Goal: Task Accomplishment & Management: Manage account settings

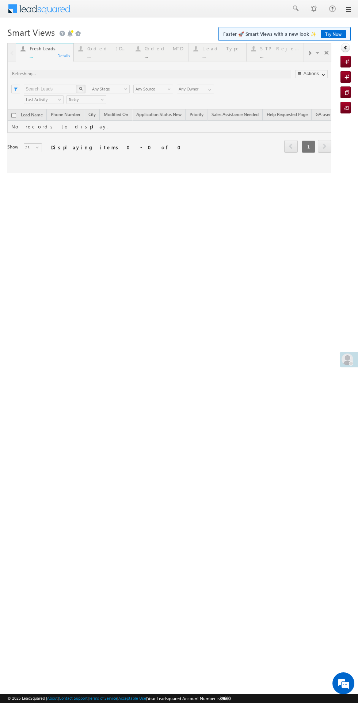
click at [350, 363] on div at bounding box center [350, 363] width 4 height 4
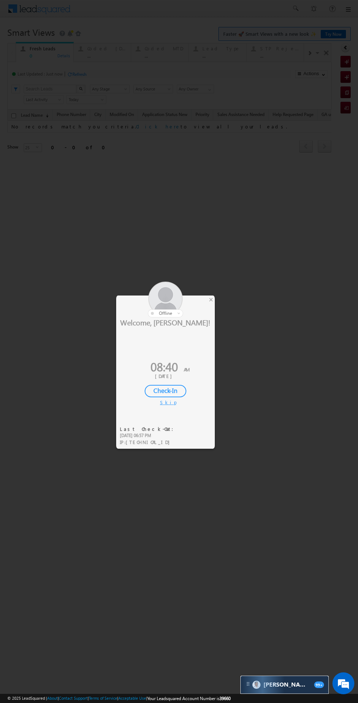
click at [165, 402] on div "Skip" at bounding box center [165, 402] width 11 height 7
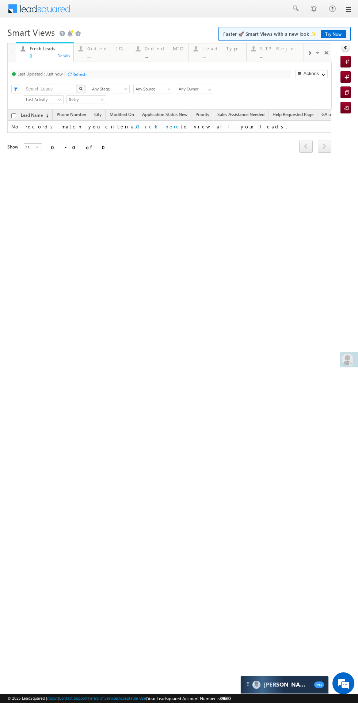
click at [347, 355] on span at bounding box center [347, 360] width 12 height 12
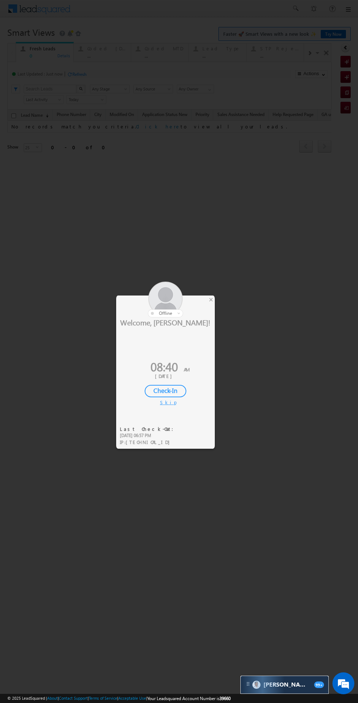
click at [165, 387] on div "Check-In" at bounding box center [165, 391] width 42 height 12
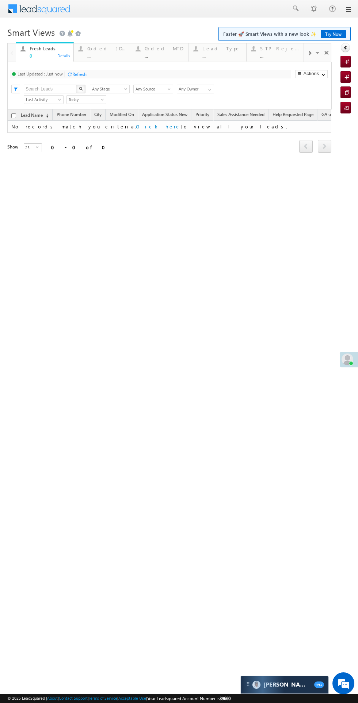
click at [96, 50] on div "Coded [DATE]" at bounding box center [106, 49] width 39 height 6
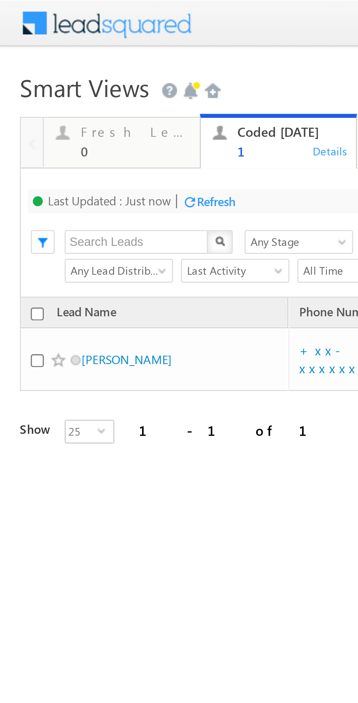
click at [44, 46] on div "Fresh Leads 0" at bounding box center [49, 51] width 39 height 14
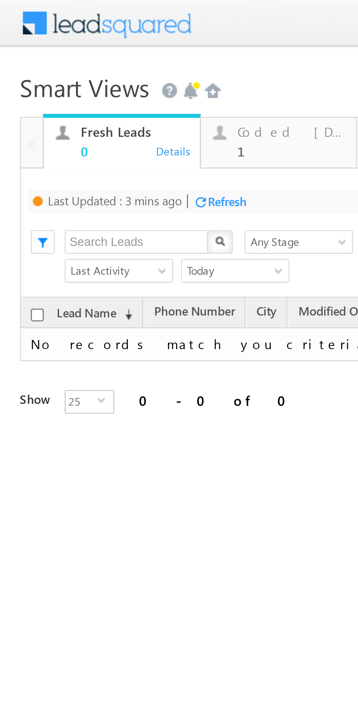
click at [88, 72] on div "Refresh" at bounding box center [83, 74] width 14 height 5
click at [107, 50] on div "Coded [DATE]" at bounding box center [106, 49] width 39 height 6
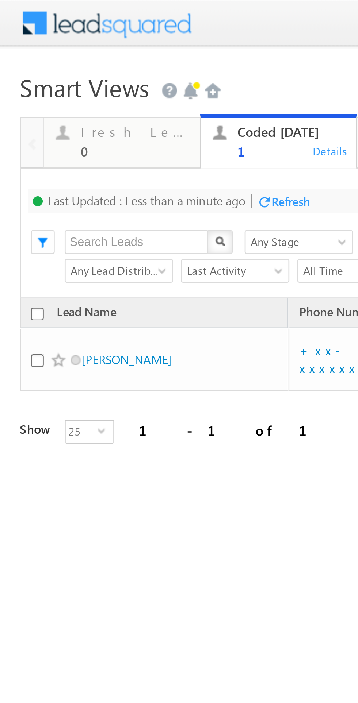
click at [111, 73] on div "Refresh" at bounding box center [107, 74] width 14 height 5
click at [80, 114] on th "Lead Name" at bounding box center [56, 114] width 99 height 11
